Goal: Navigation & Orientation: Go to known website

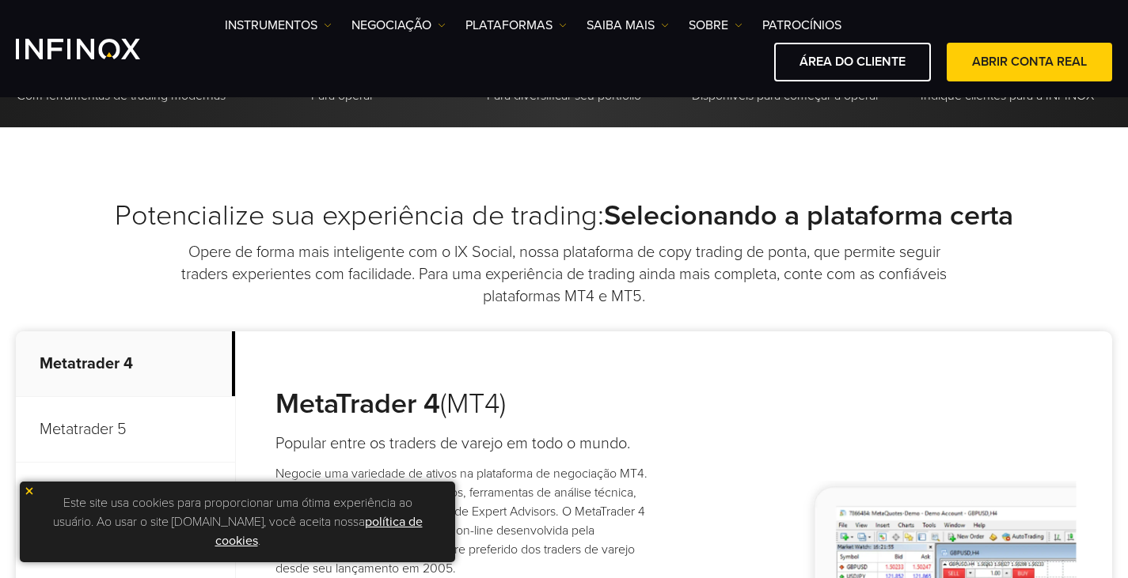
scroll to position [558, 0]
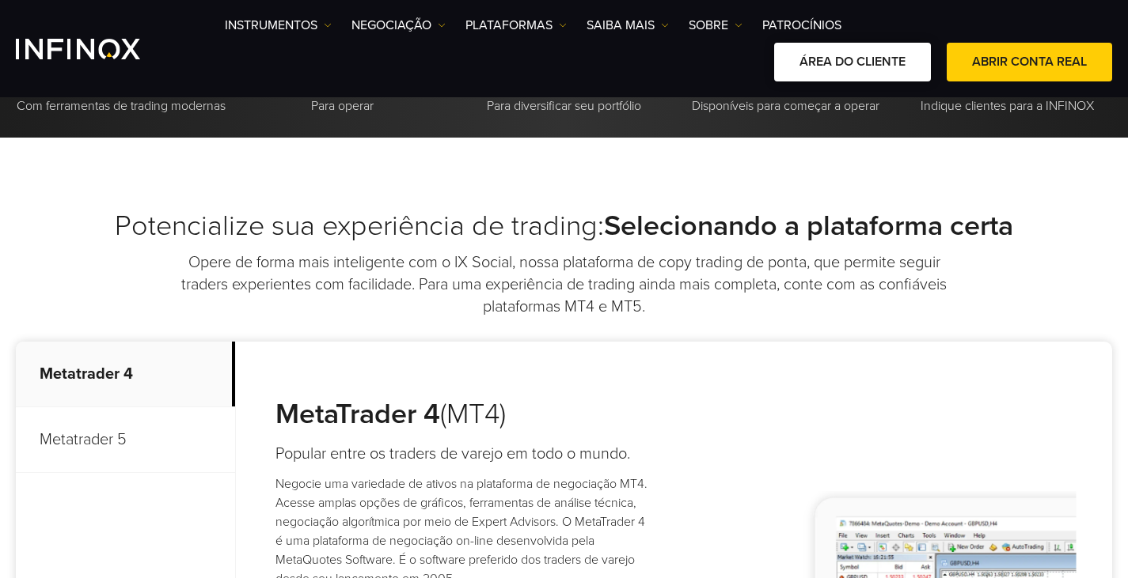
click at [814, 64] on link "ÁREA DO CLIENTE" at bounding box center [852, 62] width 157 height 39
